Goal: Transaction & Acquisition: Purchase product/service

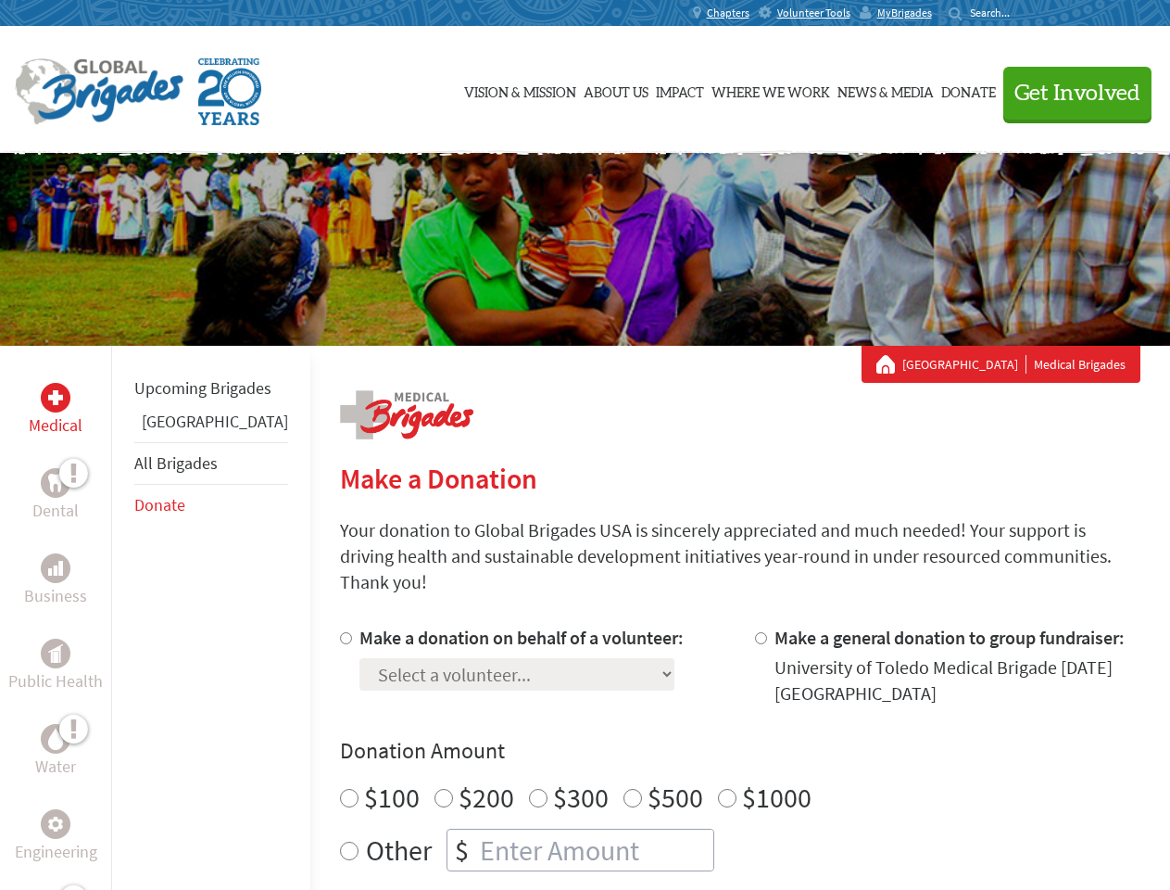
click at [1023, 13] on div "Search for:" at bounding box center [986, 13] width 74 height 15
click at [1069, 93] on span "Get Involved" at bounding box center [1078, 93] width 126 height 22
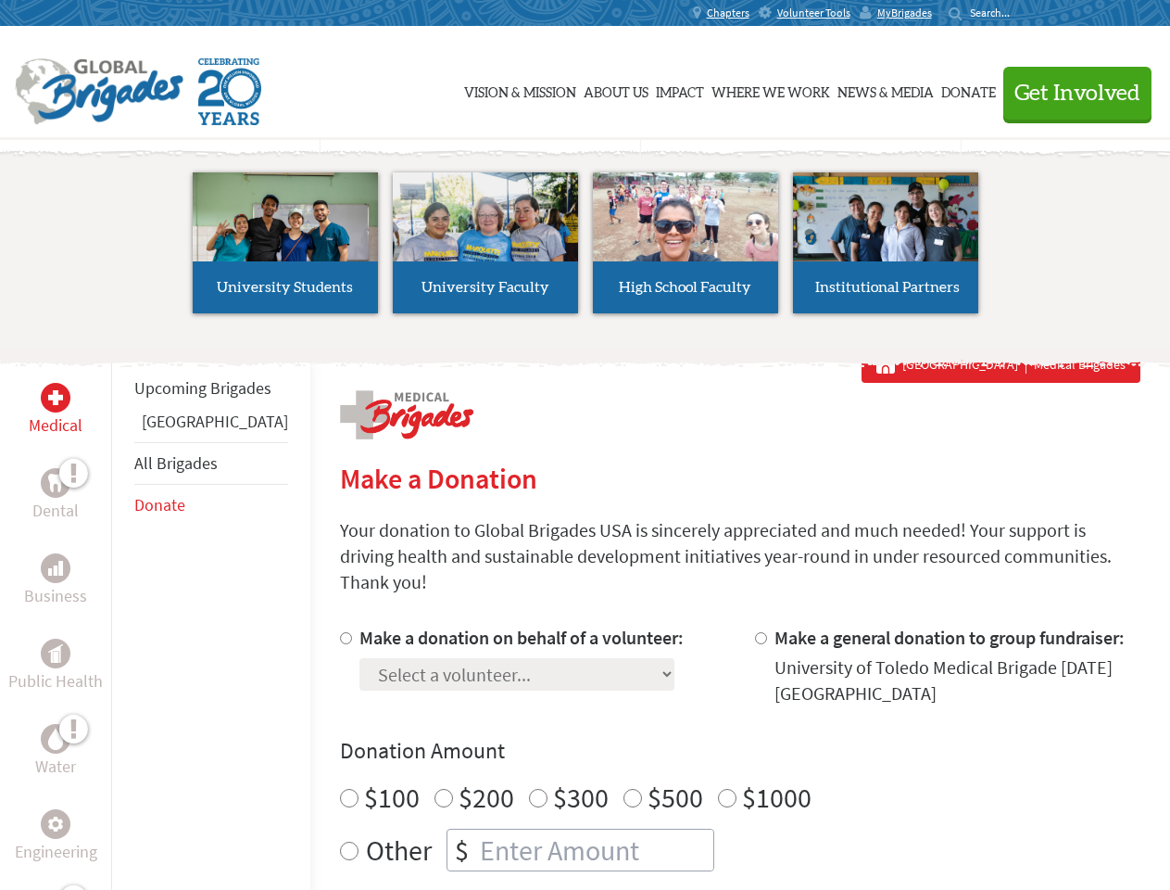
click at [122, 617] on div "Upcoming Brigades Guatemala All Brigades Donate" at bounding box center [210, 791] width 199 height 890
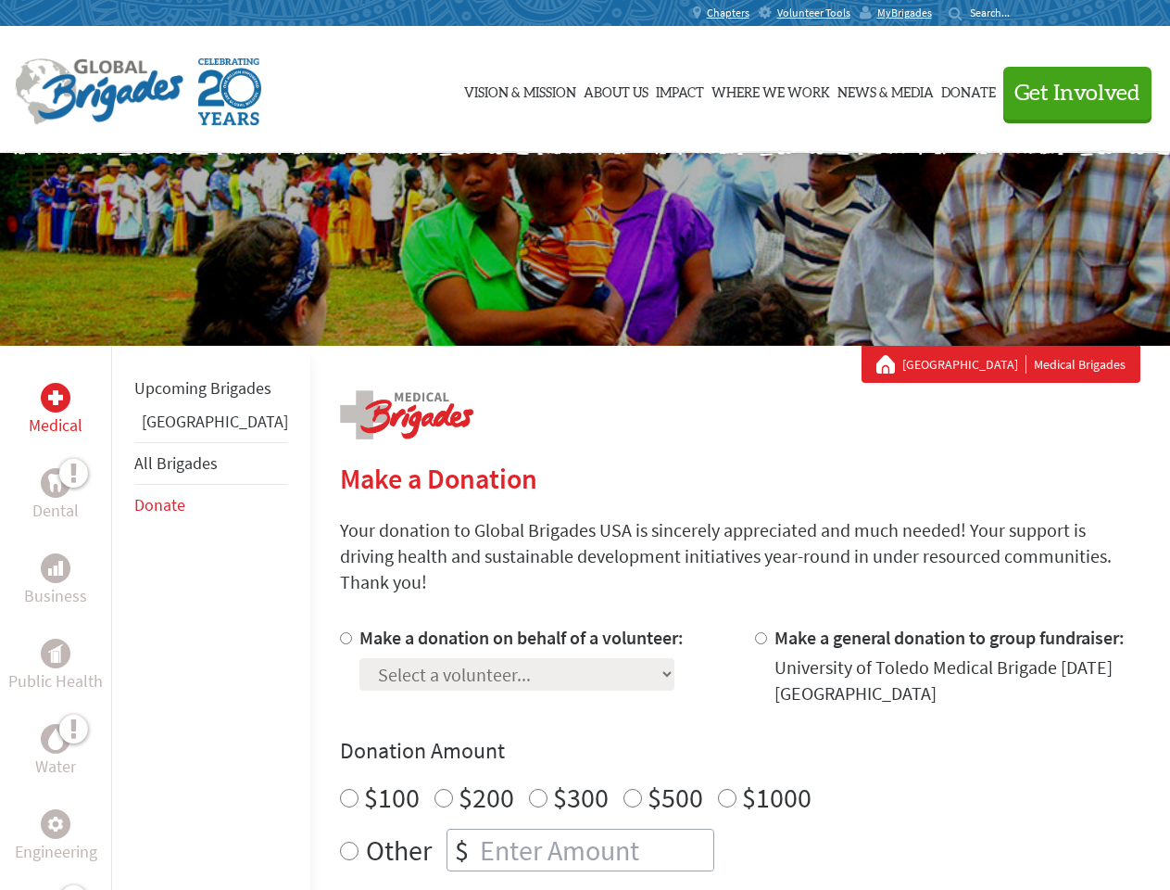
click at [708, 744] on div "Donation Amount $100 $200 $300 $500 $1000 Other $" at bounding box center [740, 803] width 801 height 135
click at [340, 632] on input "Make a donation on behalf of a volunteer:" at bounding box center [346, 638] width 12 height 12
radio input "true"
click at [755, 632] on input "Make a general donation to group fundraiser:" at bounding box center [761, 638] width 12 height 12
radio input "true"
